Goal: Find specific page/section: Find specific page/section

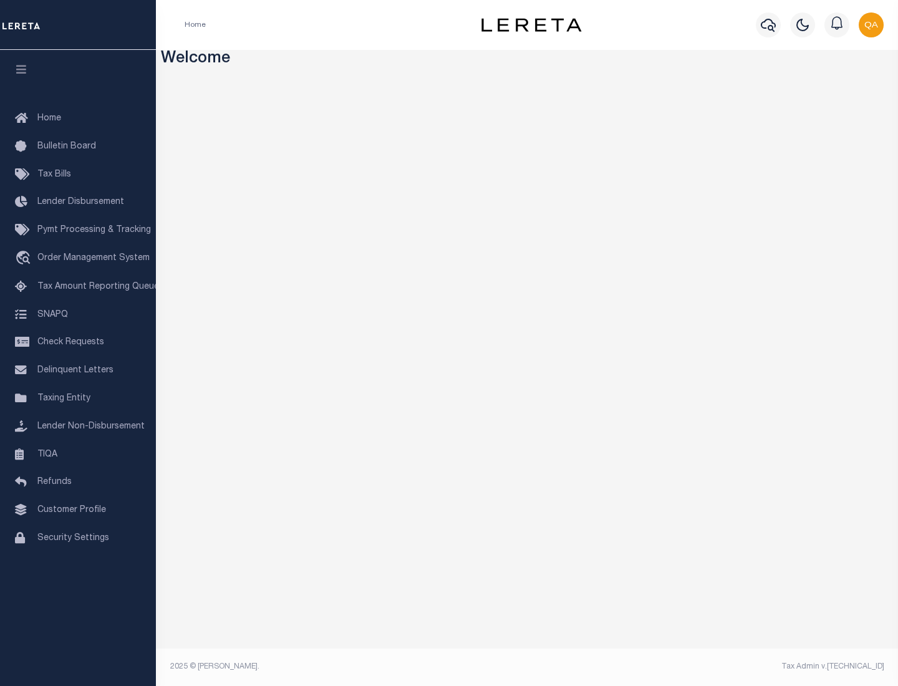
click at [78, 342] on span "Check Requests" at bounding box center [70, 342] width 67 height 9
select select "50"
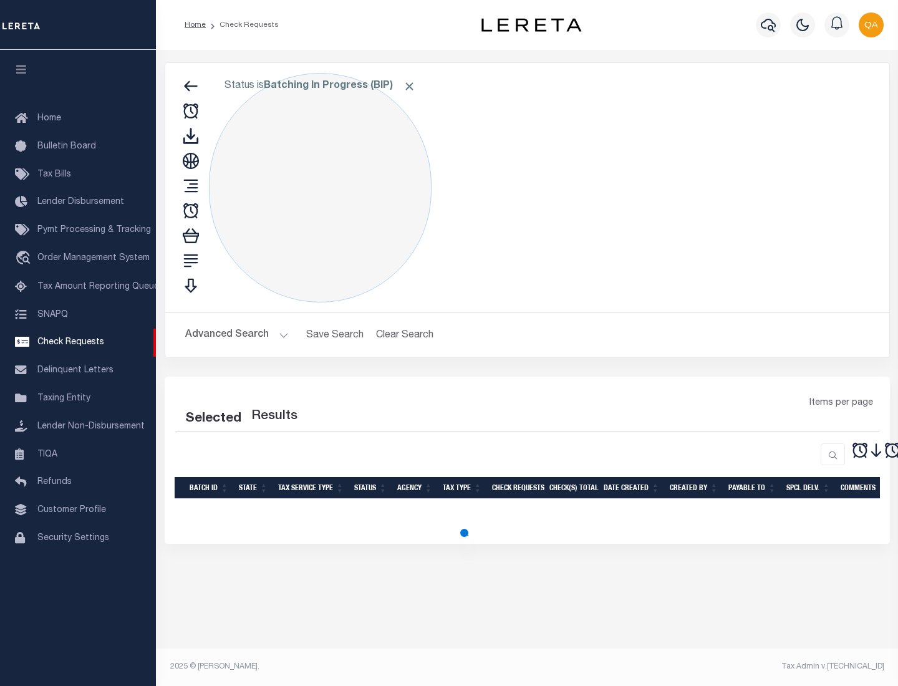
select select "50"
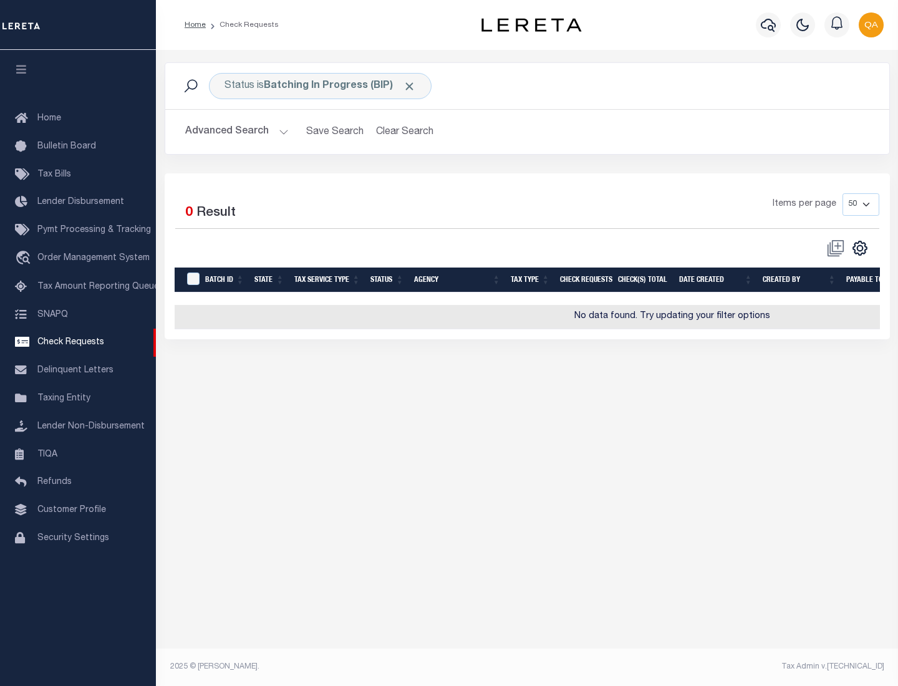
click at [410, 86] on span "Click to Remove" at bounding box center [409, 86] width 13 height 13
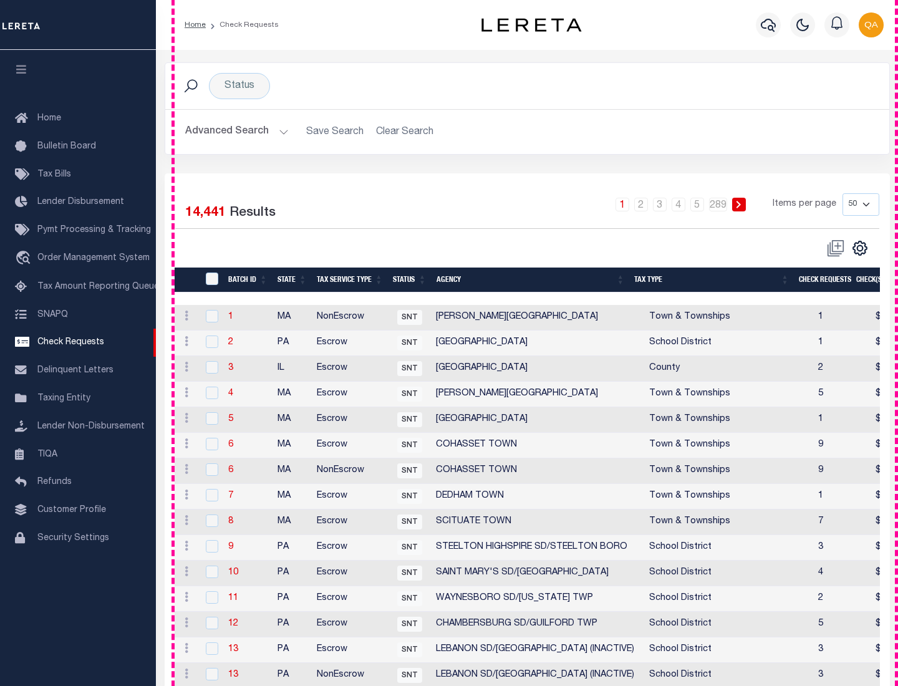
scroll to position [601, 0]
